Goal: Transaction & Acquisition: Download file/media

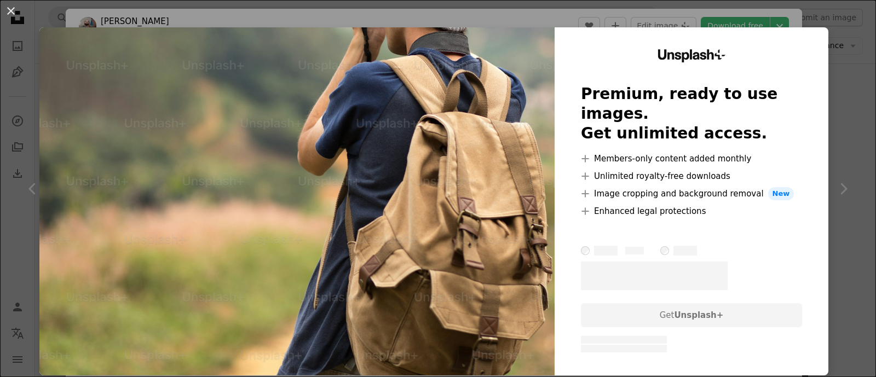
scroll to position [12233, 0]
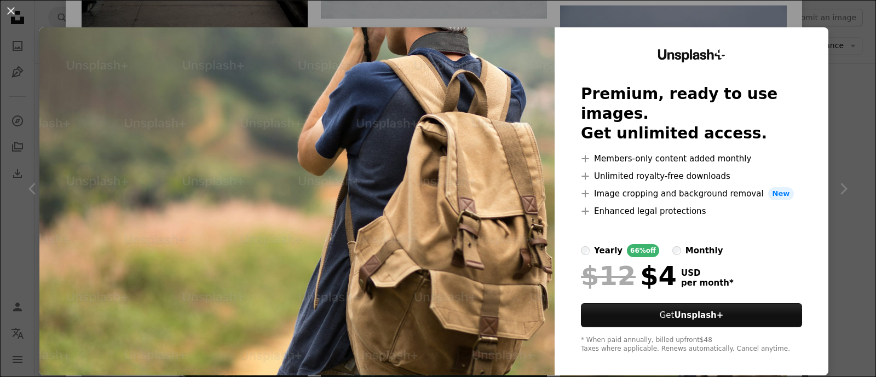
click at [802, 16] on div "An X shape Unsplash+ Premium, ready to use images. Get unlimited access. A plus…" at bounding box center [438, 188] width 876 height 377
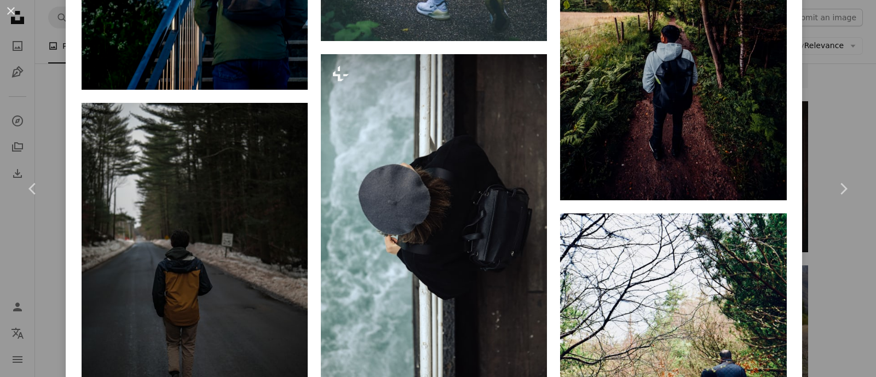
scroll to position [13894, 0]
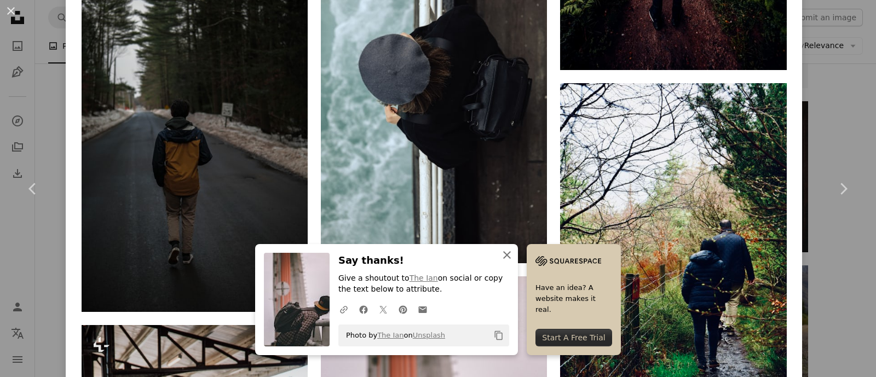
click at [514, 255] on icon "An X shape" at bounding box center [507, 255] width 13 height 13
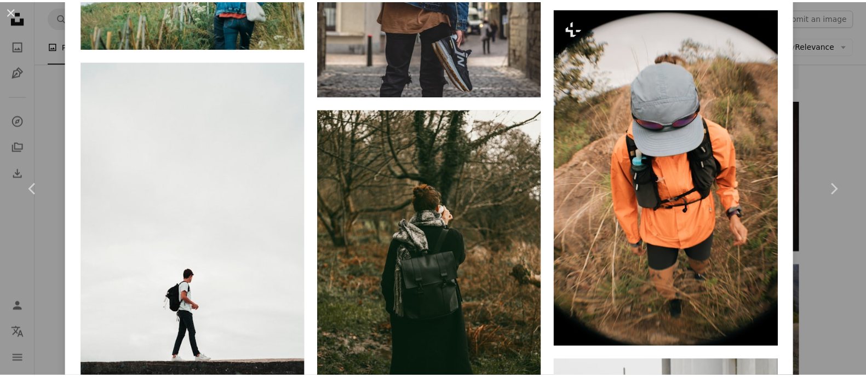
scroll to position [14578, 0]
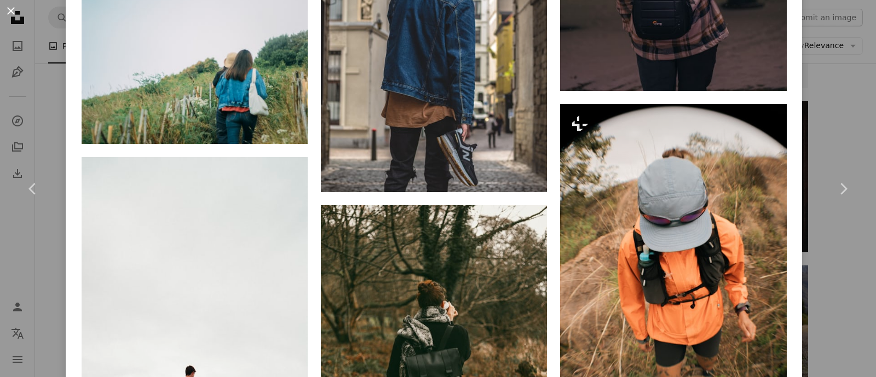
click at [11, 8] on button "An X shape" at bounding box center [10, 10] width 13 height 13
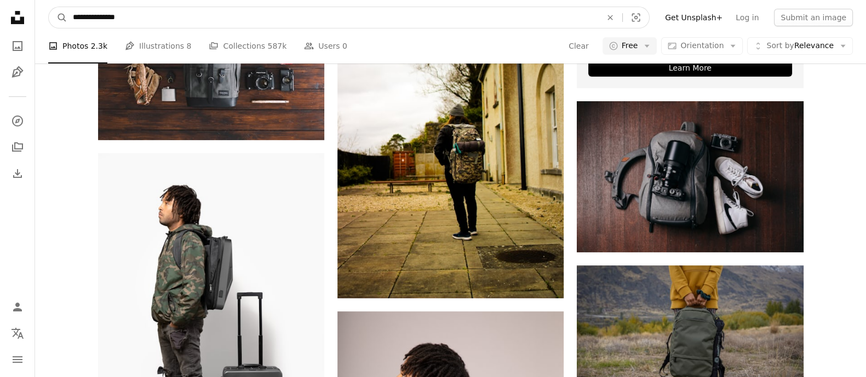
drag, startPoint x: 140, startPoint y: 15, endPoint x: 107, endPoint y: 17, distance: 32.9
click at [107, 17] on input "**********" at bounding box center [332, 17] width 531 height 21
type input "**********"
click button "A magnifying glass" at bounding box center [58, 17] width 19 height 21
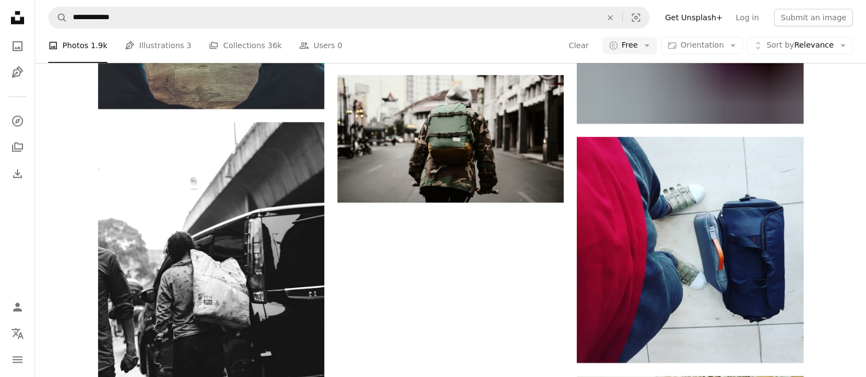
scroll to position [1643, 0]
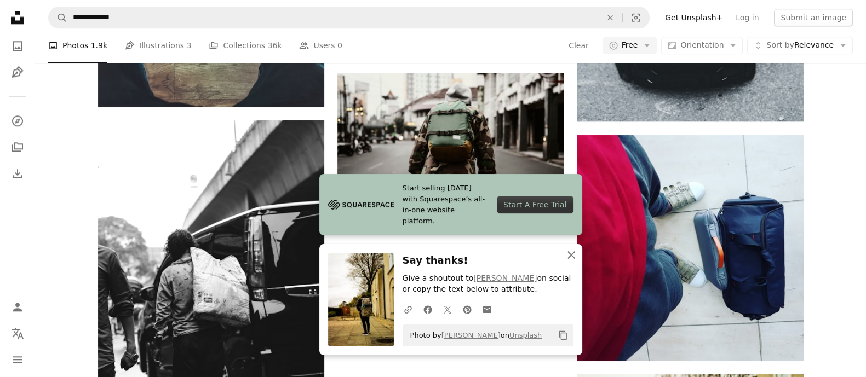
click at [571, 256] on icon "button" at bounding box center [571, 255] width 8 height 8
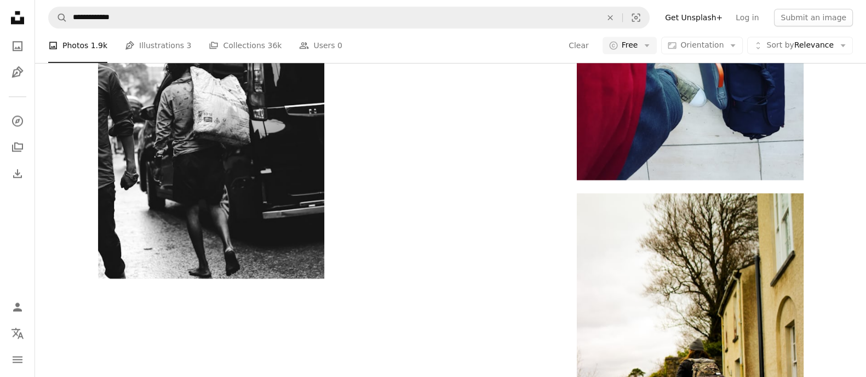
scroll to position [1870, 0]
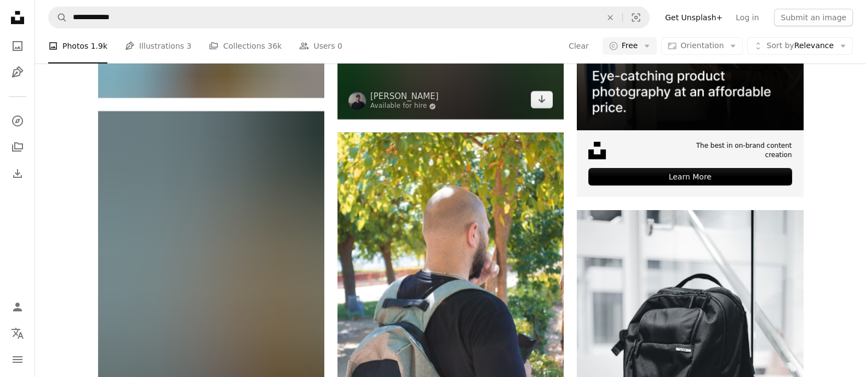
scroll to position [5635, 0]
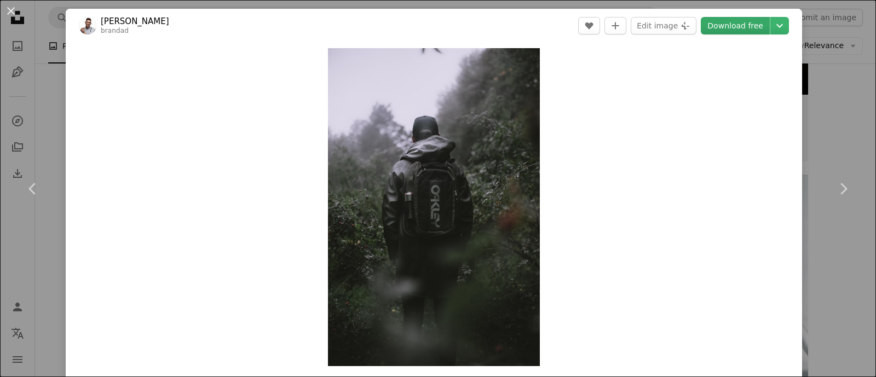
click at [723, 29] on link "Download free" at bounding box center [735, 26] width 69 height 18
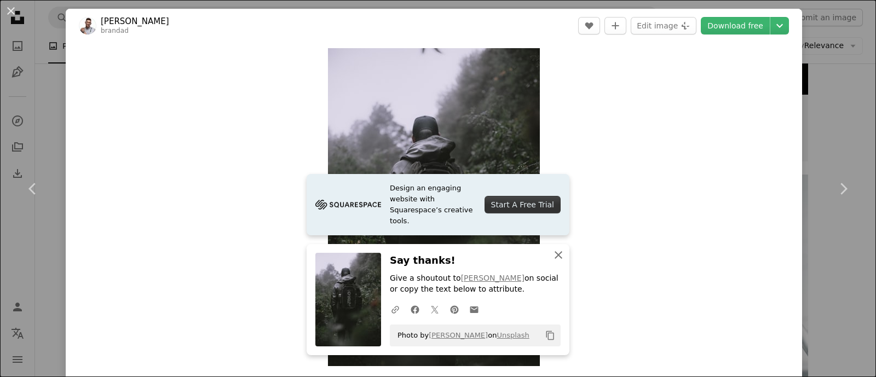
click at [555, 254] on icon "button" at bounding box center [559, 255] width 8 height 8
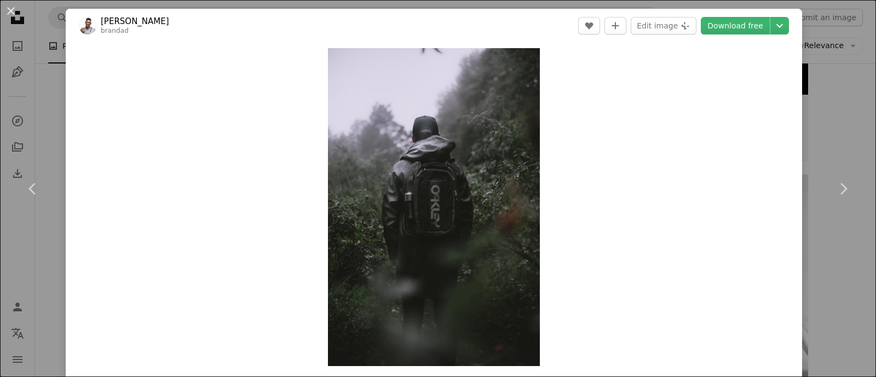
click at [802, 62] on div "An X shape Chevron left Chevron right [PERSON_NAME] brandad A heart A plus sign…" at bounding box center [438, 188] width 876 height 377
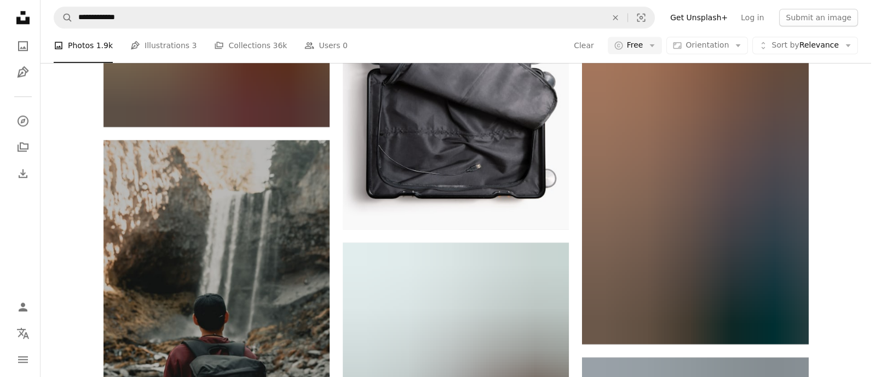
scroll to position [22271, 0]
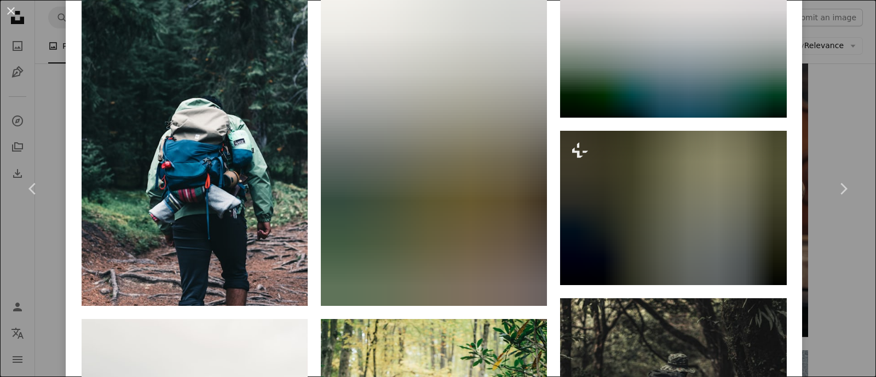
scroll to position [889, 0]
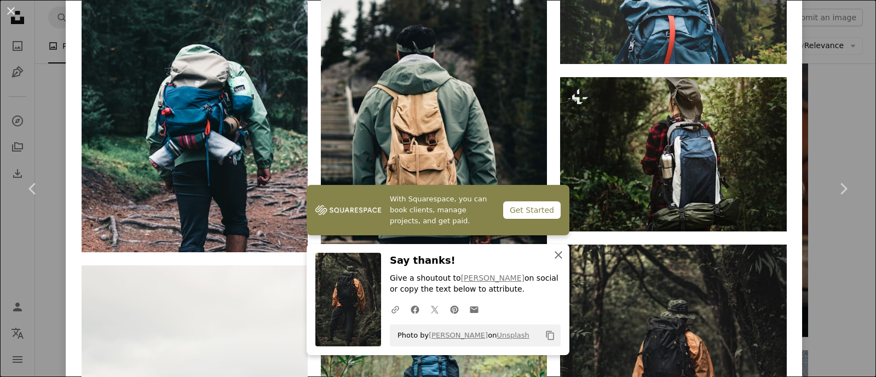
click at [552, 259] on icon "An X shape" at bounding box center [558, 255] width 13 height 13
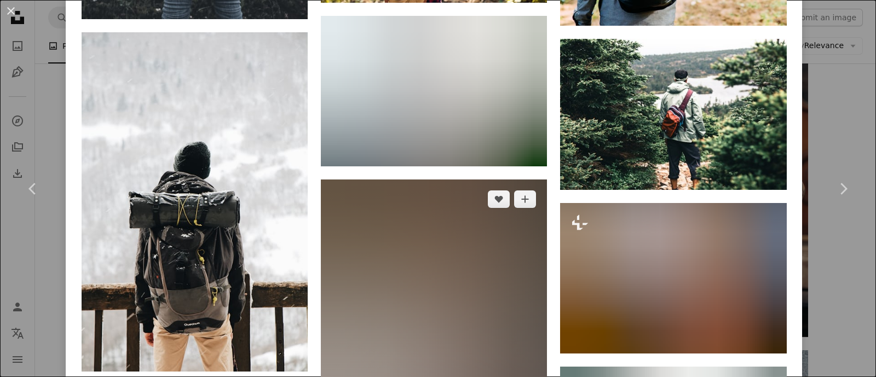
scroll to position [6230, 0]
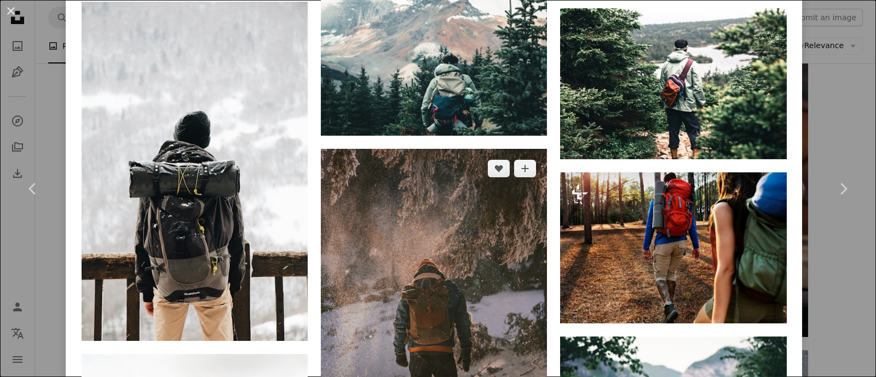
click at [453, 191] on img at bounding box center [434, 318] width 226 height 339
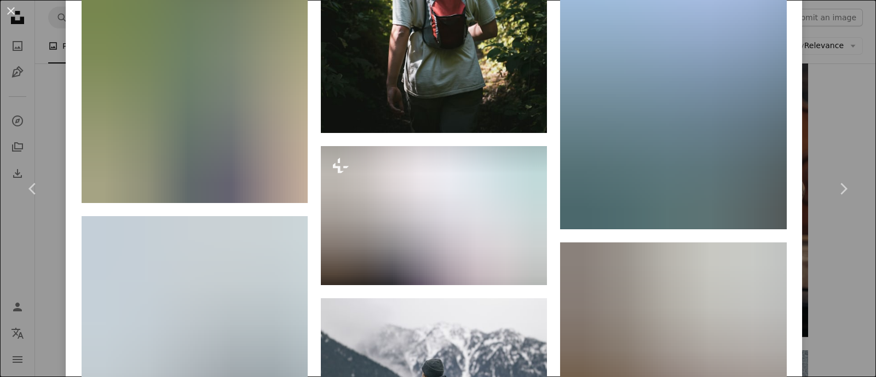
scroll to position [6314, 0]
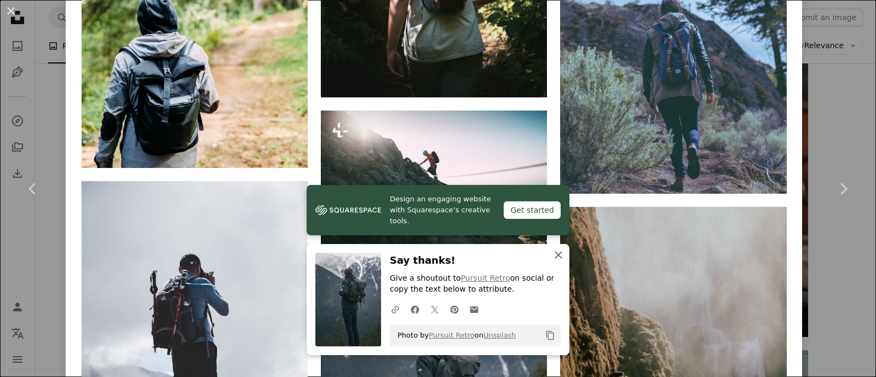
click at [555, 260] on icon "An X shape" at bounding box center [558, 255] width 13 height 13
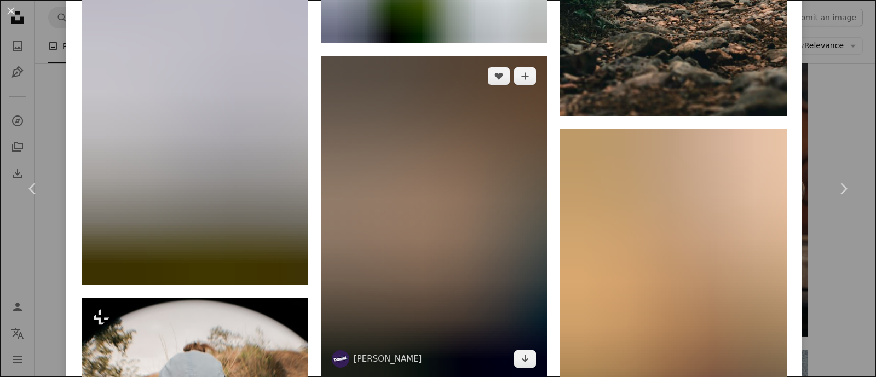
scroll to position [7341, 0]
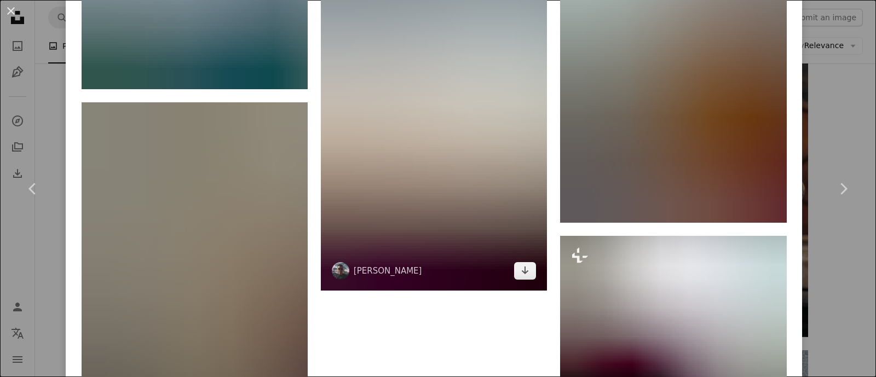
scroll to position [8231, 0]
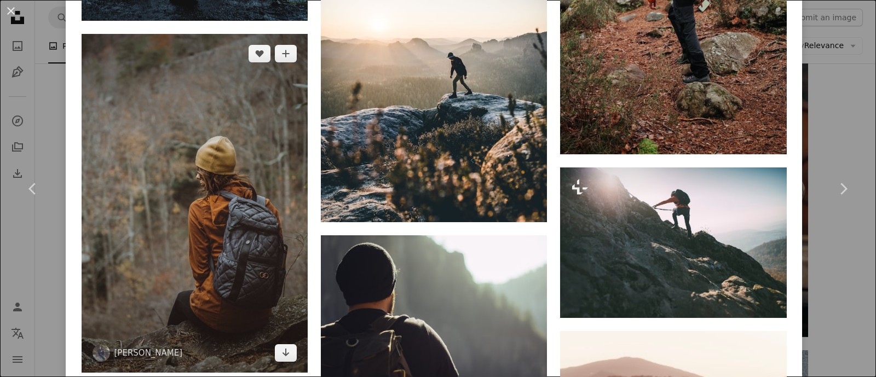
click at [252, 93] on img at bounding box center [195, 203] width 226 height 339
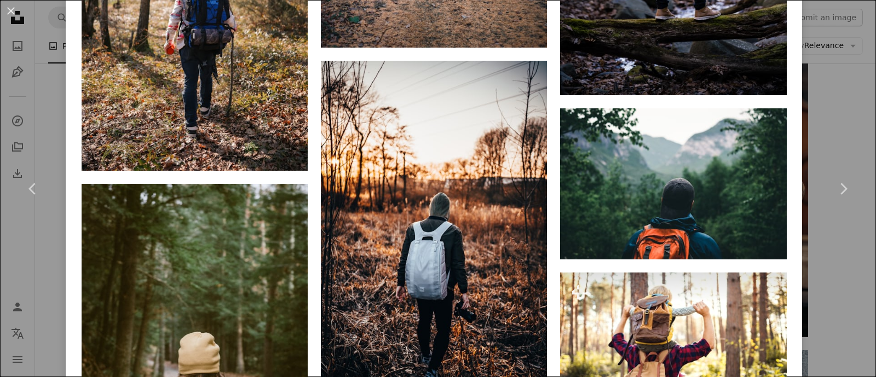
scroll to position [2738, 0]
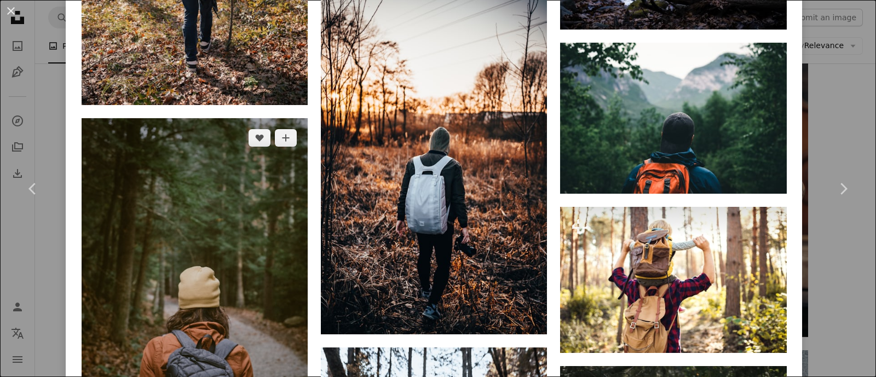
click at [255, 191] on img at bounding box center [195, 287] width 226 height 339
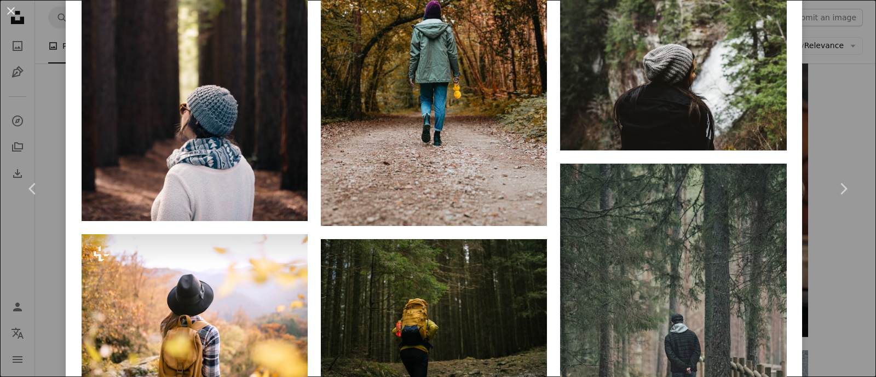
scroll to position [2328, 0]
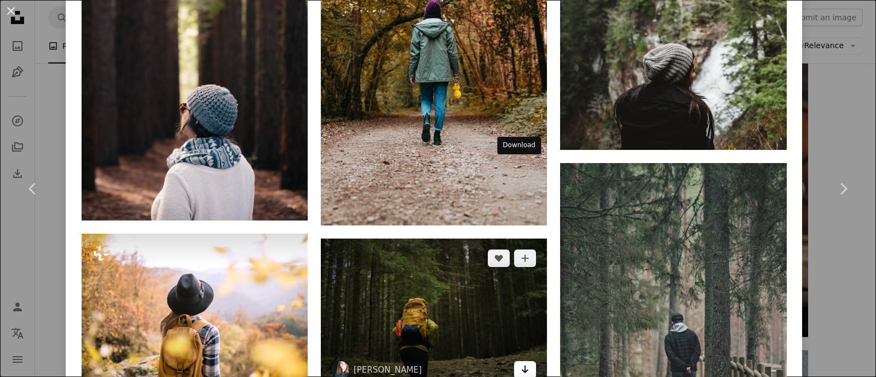
click at [521, 363] on icon "Arrow pointing down" at bounding box center [525, 369] width 9 height 13
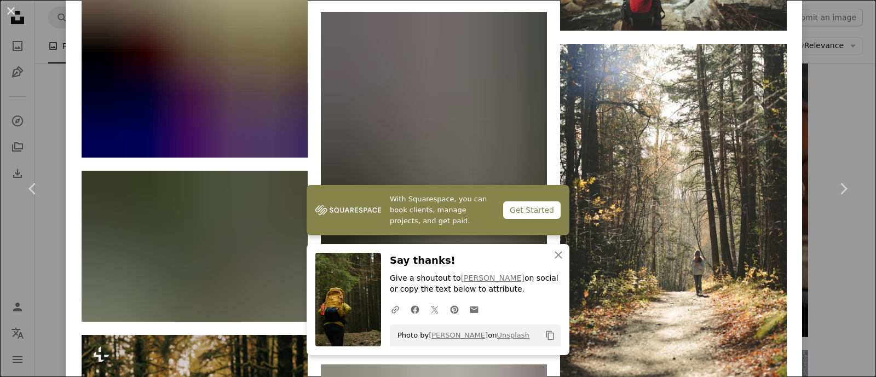
scroll to position [3628, 0]
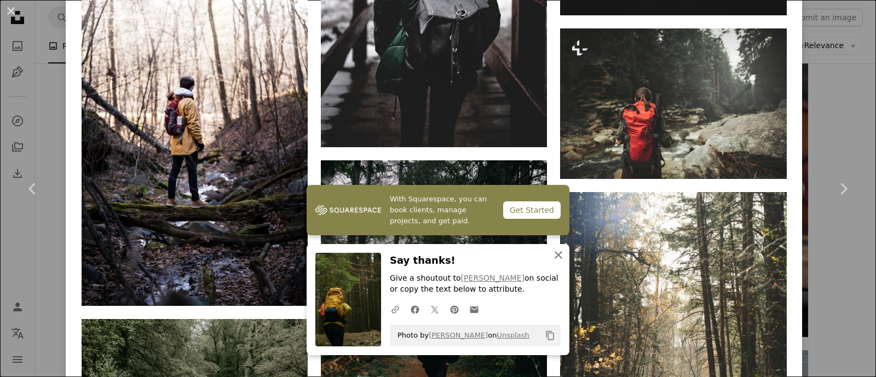
click at [555, 256] on icon "button" at bounding box center [559, 255] width 8 height 8
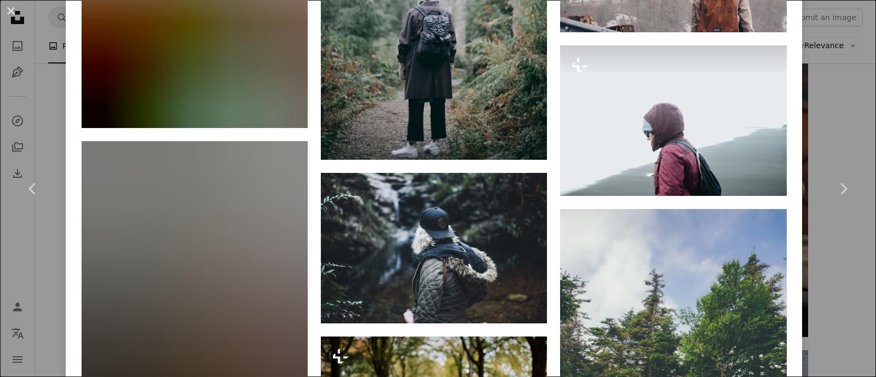
scroll to position [7393, 0]
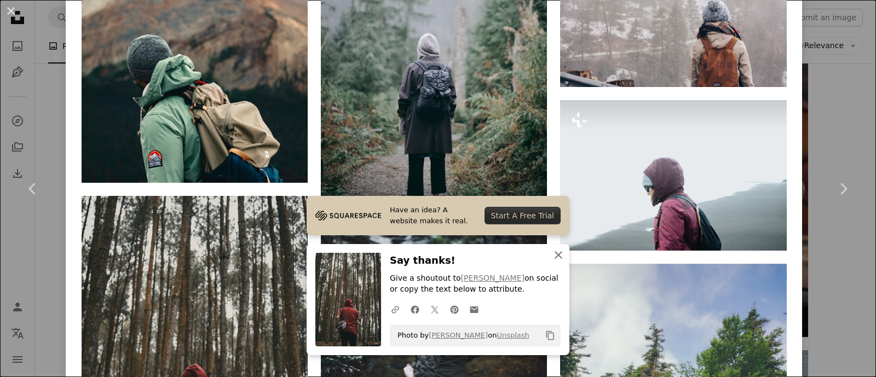
click at [552, 256] on icon "An X shape" at bounding box center [558, 255] width 13 height 13
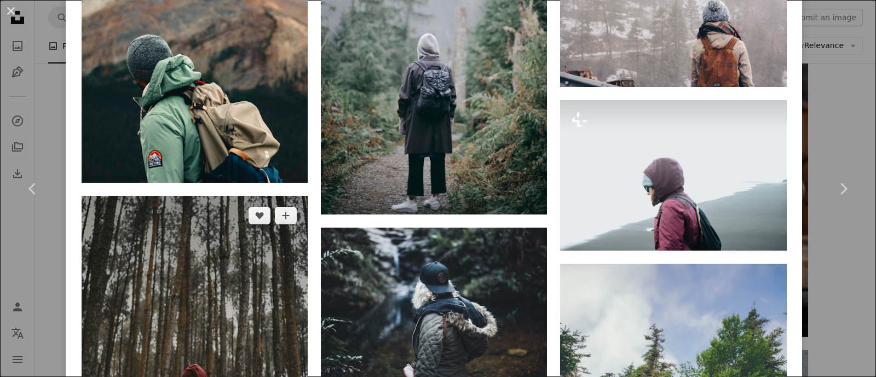
click at [176, 196] on img at bounding box center [195, 366] width 226 height 340
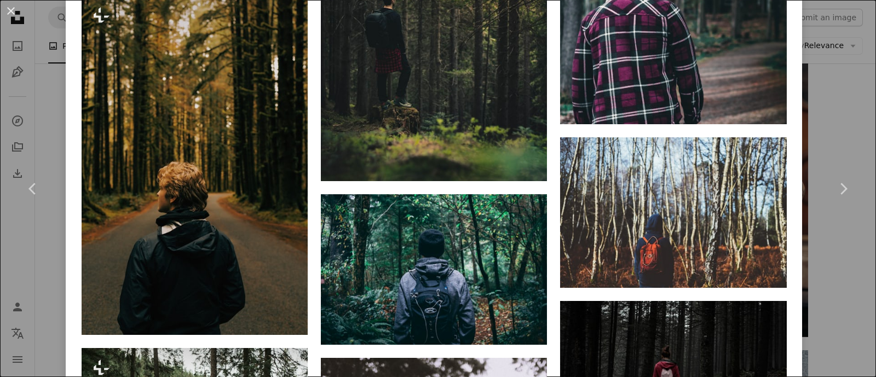
scroll to position [1095, 0]
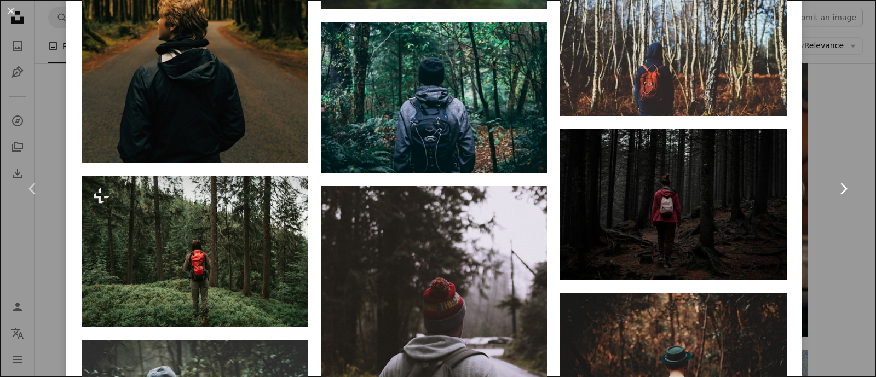
click at [835, 183] on icon "Chevron right" at bounding box center [844, 189] width 18 height 18
